Goal: Use online tool/utility

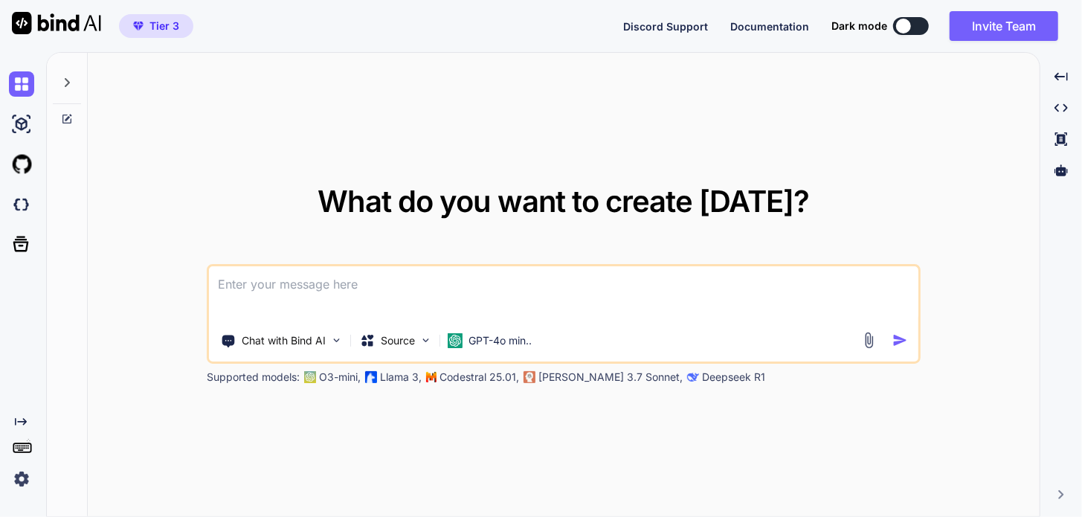
type textarea "x"
click at [23, 475] on img at bounding box center [21, 478] width 25 height 25
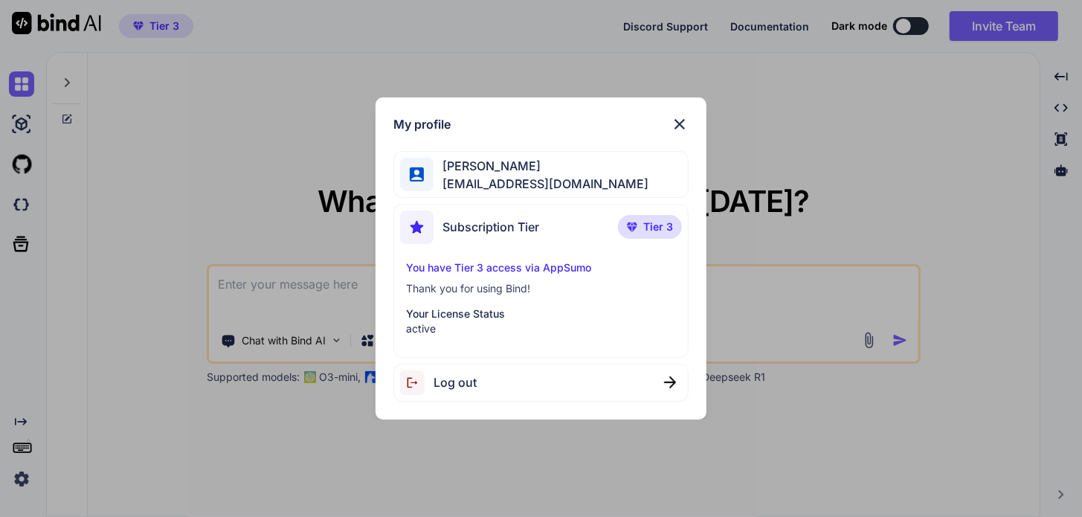
click at [681, 126] on img at bounding box center [680, 124] width 18 height 18
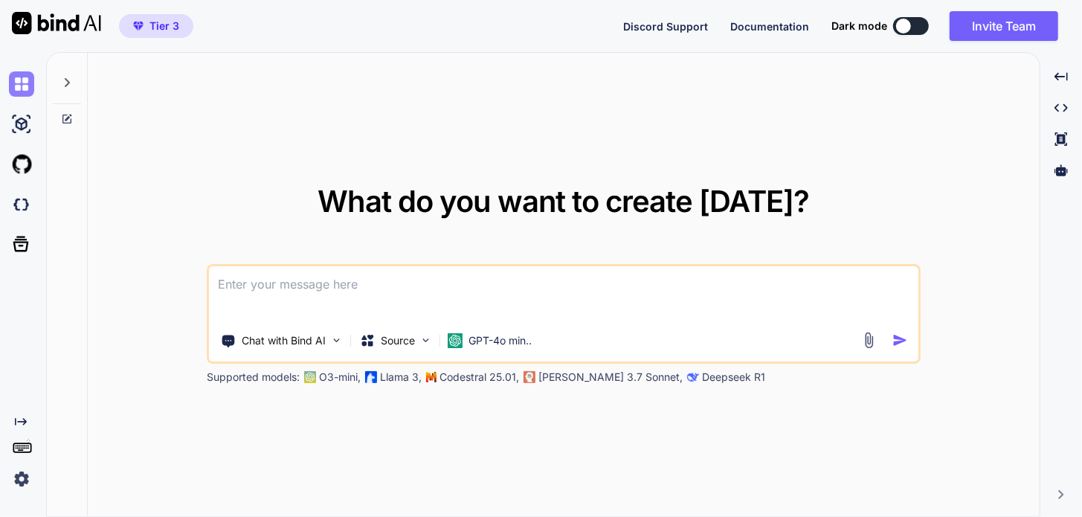
click at [25, 86] on img at bounding box center [21, 83] width 25 height 25
click at [72, 84] on icon at bounding box center [67, 83] width 12 height 12
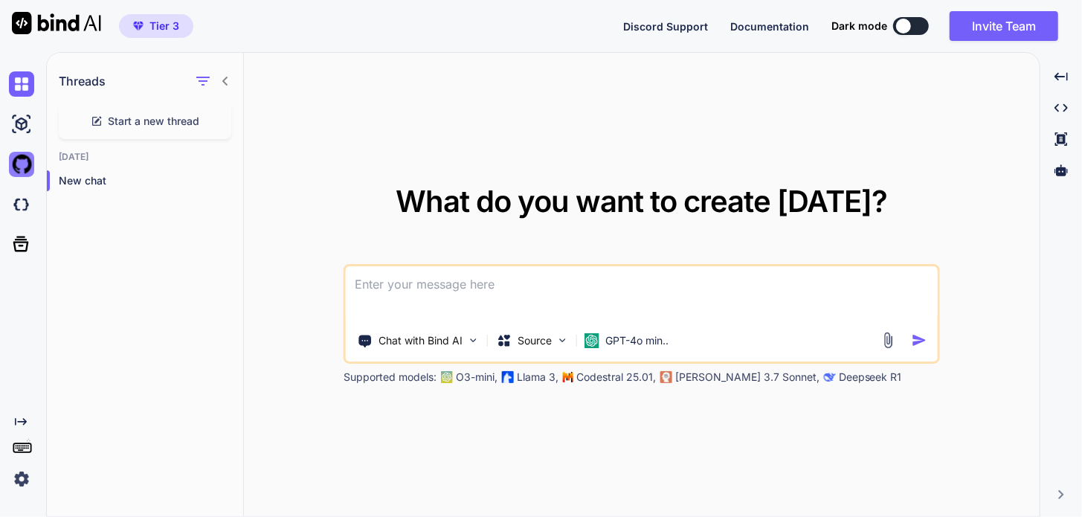
click at [19, 163] on img at bounding box center [21, 164] width 25 height 25
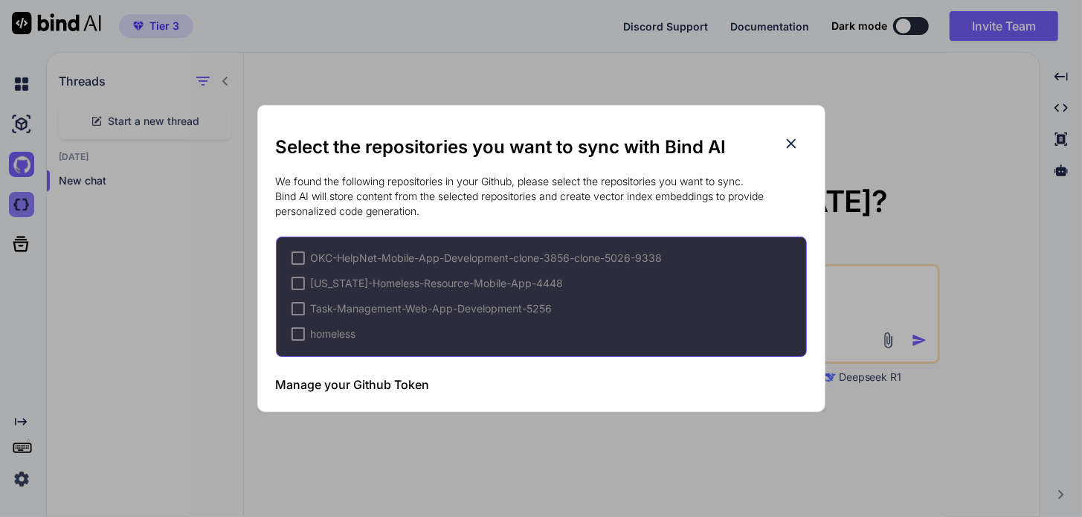
click at [15, 199] on div "Select the repositories you want to sync with Bind AI We found the following re…" at bounding box center [541, 258] width 1082 height 517
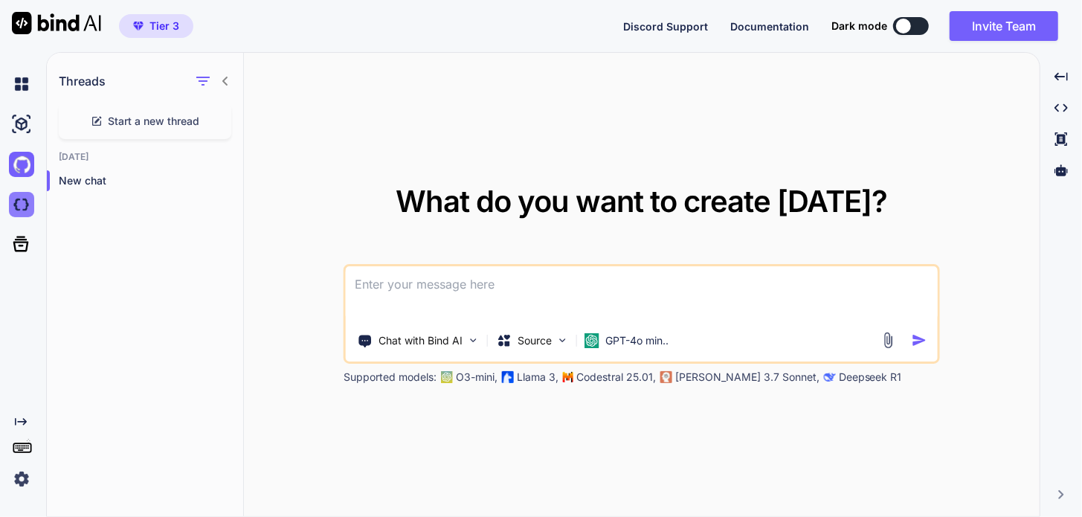
click at [17, 202] on img at bounding box center [21, 204] width 25 height 25
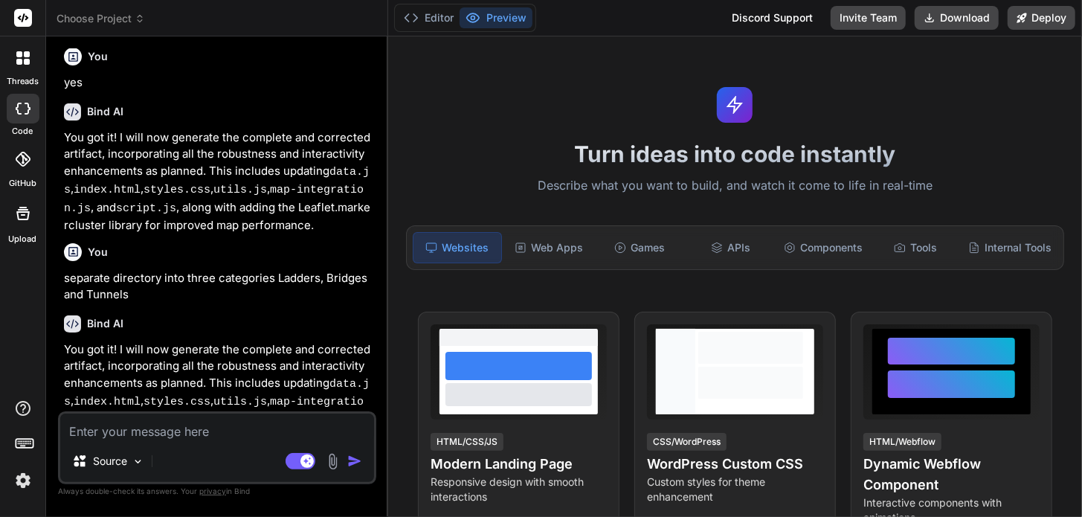
scroll to position [1360, 0]
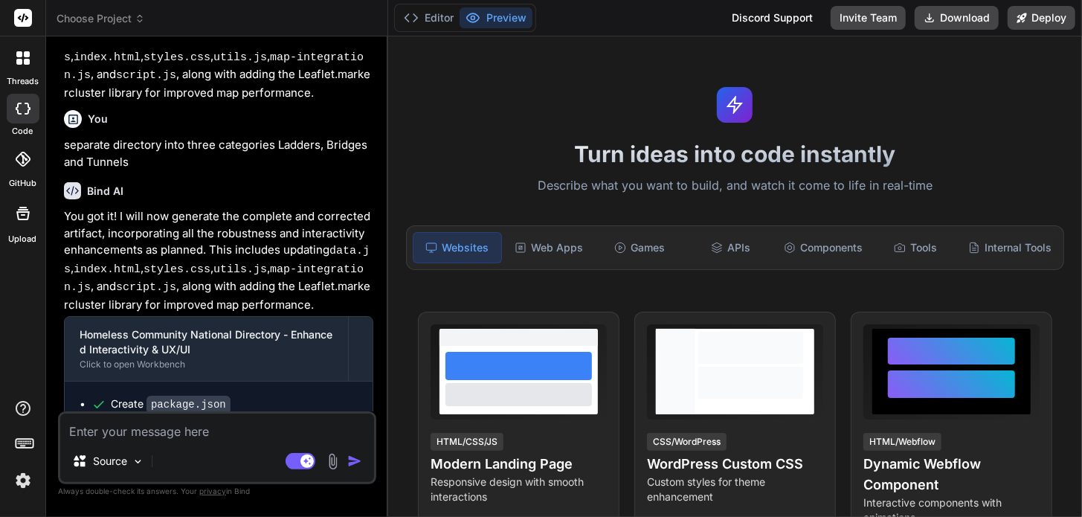
type textarea "x"
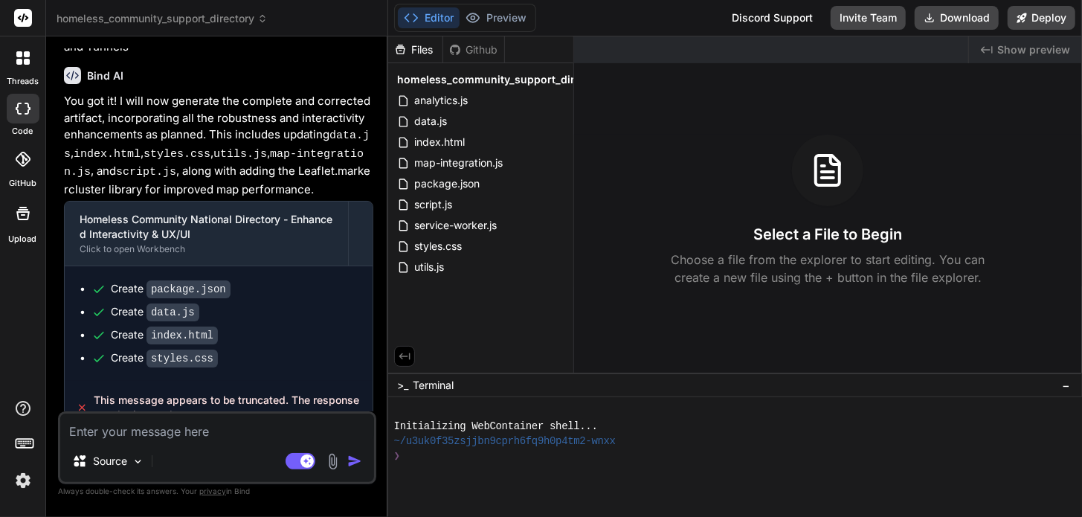
scroll to position [1202, 0]
